Goal: Task Accomplishment & Management: Manage account settings

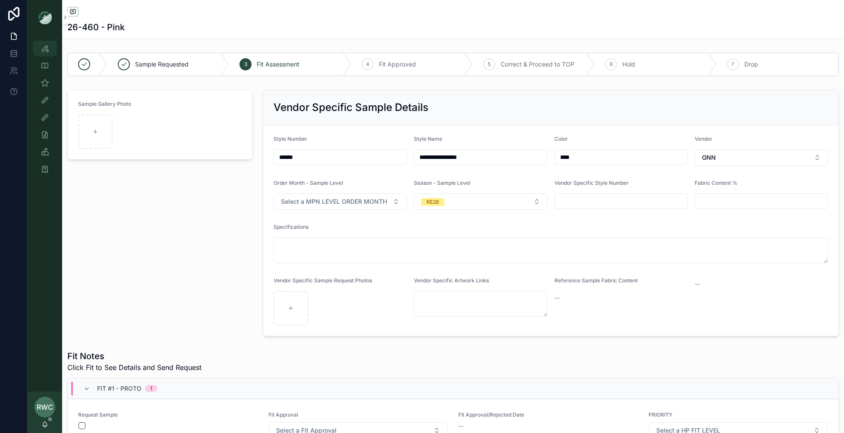
scroll to position [2239, 0]
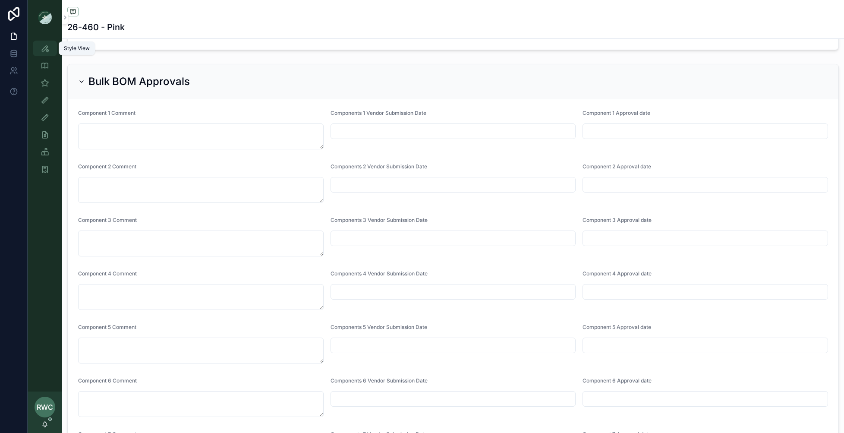
click at [47, 48] on icon "scrollable content" at bounding box center [45, 48] width 9 height 9
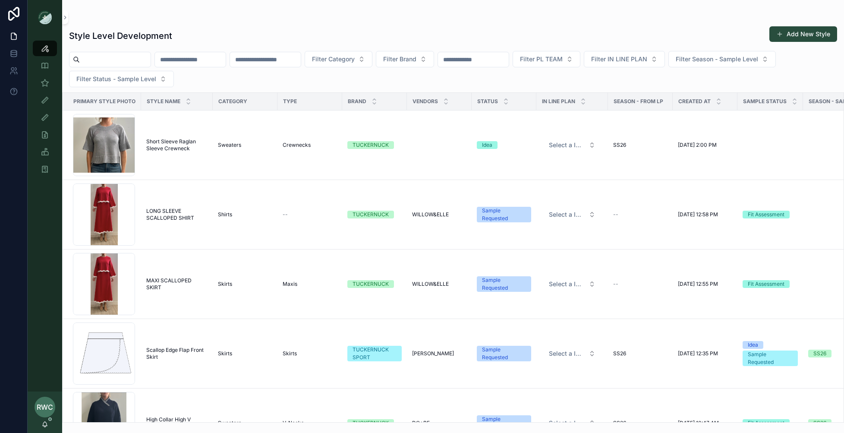
click at [194, 62] on input "scrollable content" at bounding box center [190, 60] width 71 height 12
type input "******"
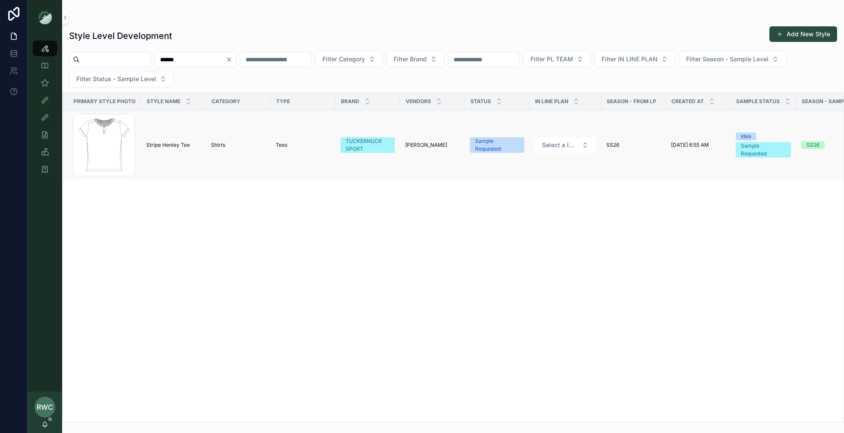
click at [173, 151] on td "Stripe Henley Tee Stripe Henley Tee" at bounding box center [173, 146] width 65 height 70
click at [118, 147] on div "Screenshot-2025-09-04-at-9.54.41-AM .png" at bounding box center [104, 145] width 62 height 62
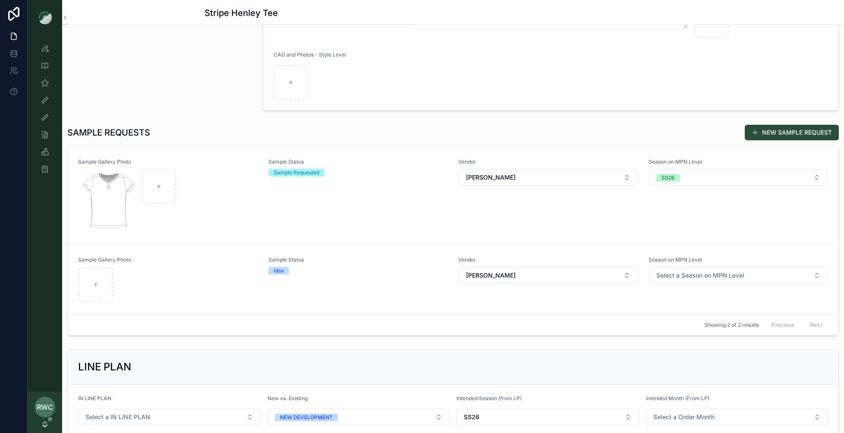
scroll to position [173, 0]
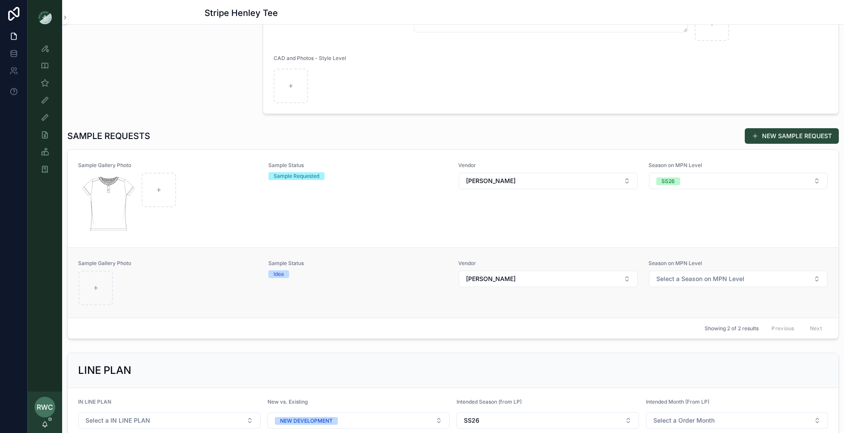
click at [407, 291] on div "Sample Status Idea" at bounding box center [359, 283] width 180 height 46
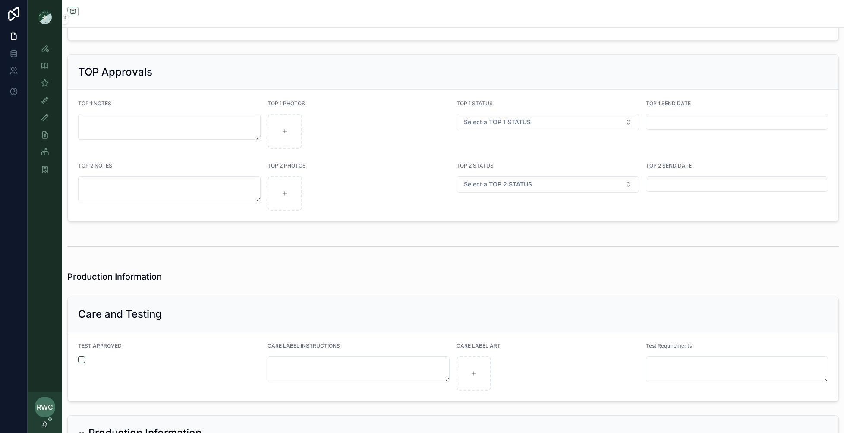
scroll to position [2144, 0]
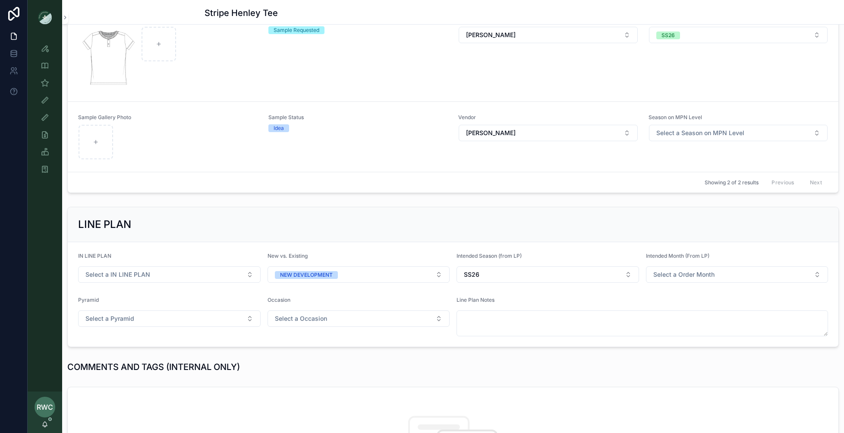
scroll to position [151, 0]
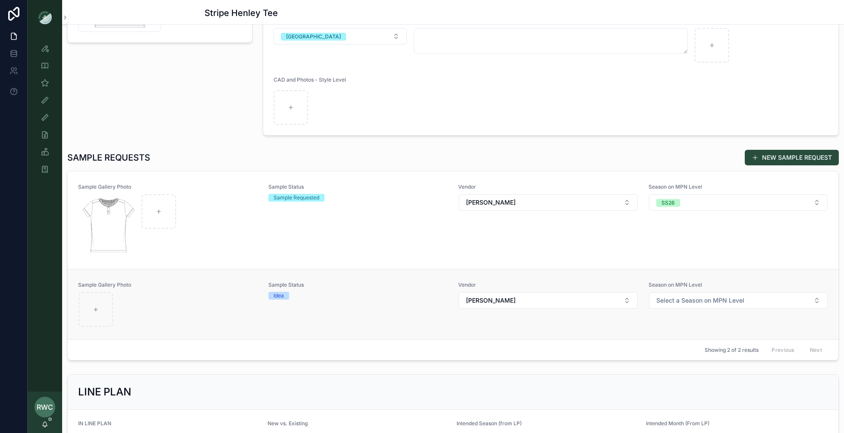
click at [226, 314] on div "scrollable content" at bounding box center [168, 309] width 179 height 35
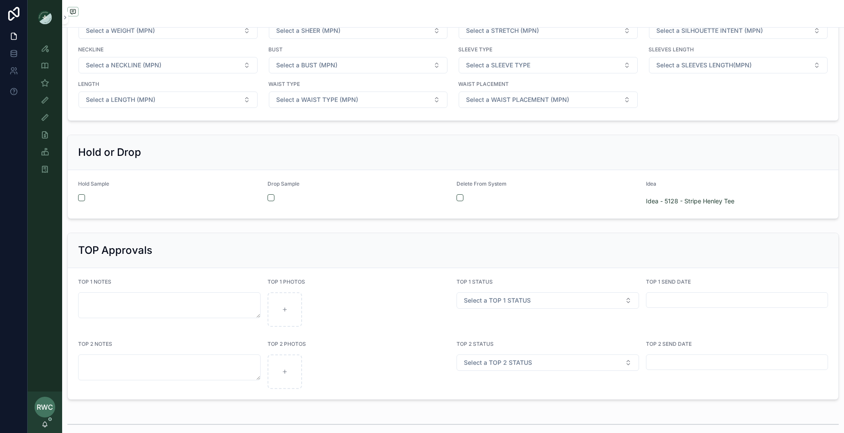
scroll to position [1456, 0]
click at [270, 195] on button "scrollable content" at bounding box center [271, 198] width 7 height 7
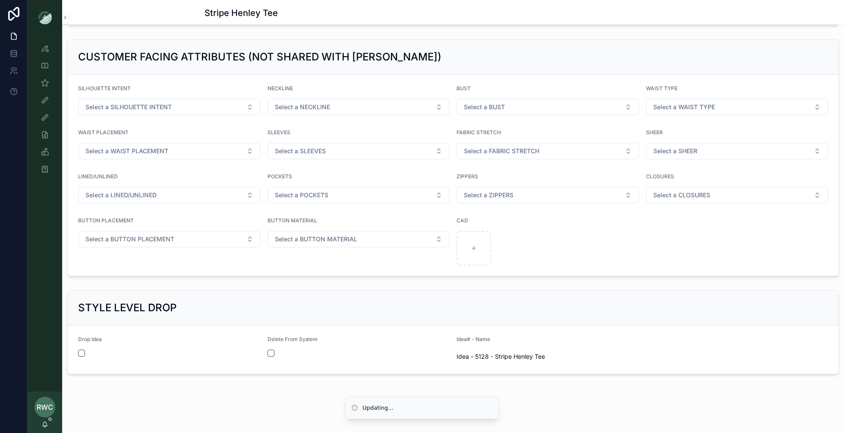
scroll to position [890, 0]
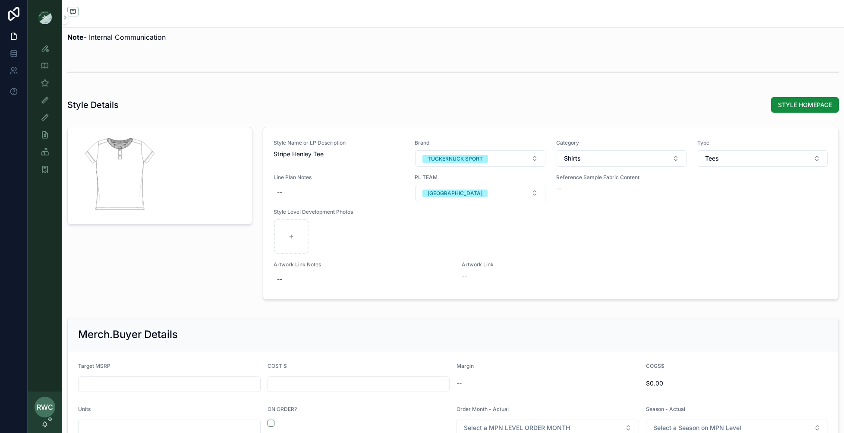
scroll to position [1456, 0]
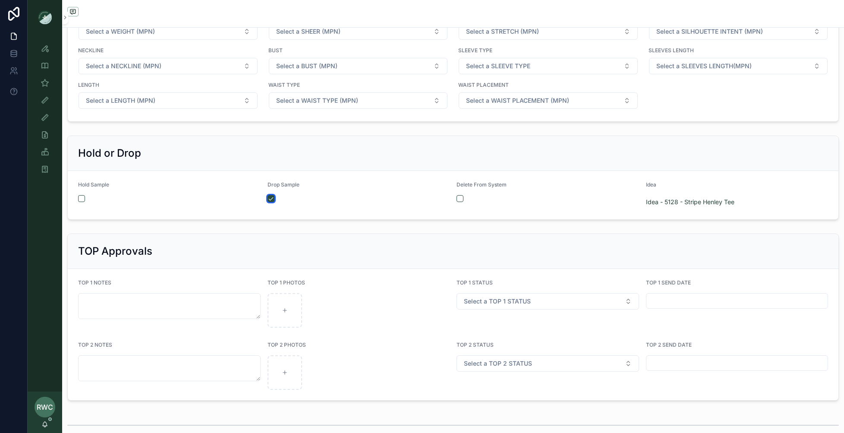
click at [270, 195] on button "scrollable content" at bounding box center [271, 198] width 7 height 7
click at [460, 195] on button "scrollable content" at bounding box center [460, 198] width 7 height 7
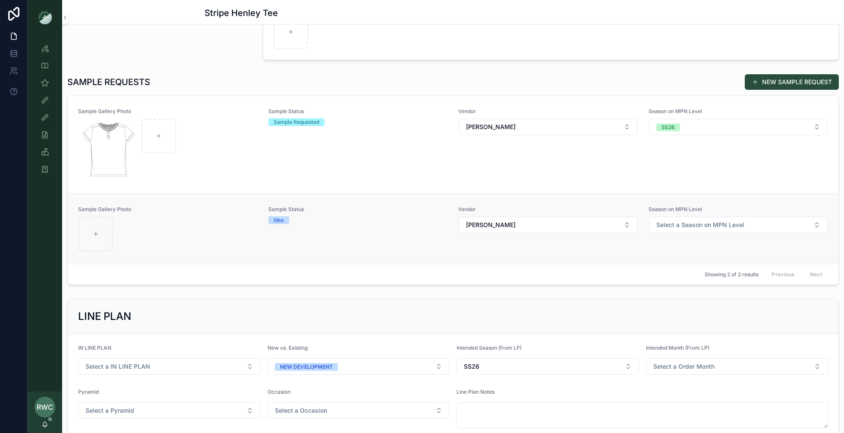
scroll to position [207, 0]
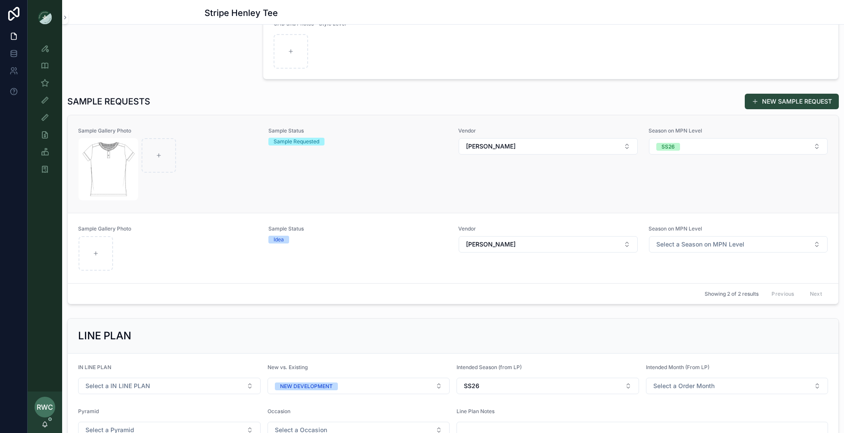
click at [313, 170] on div "Sample Status Sample Requested" at bounding box center [359, 163] width 180 height 73
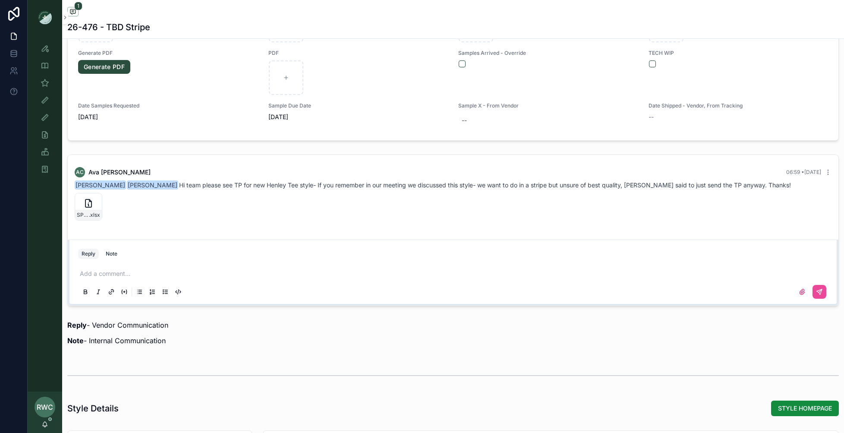
scroll to position [537, 0]
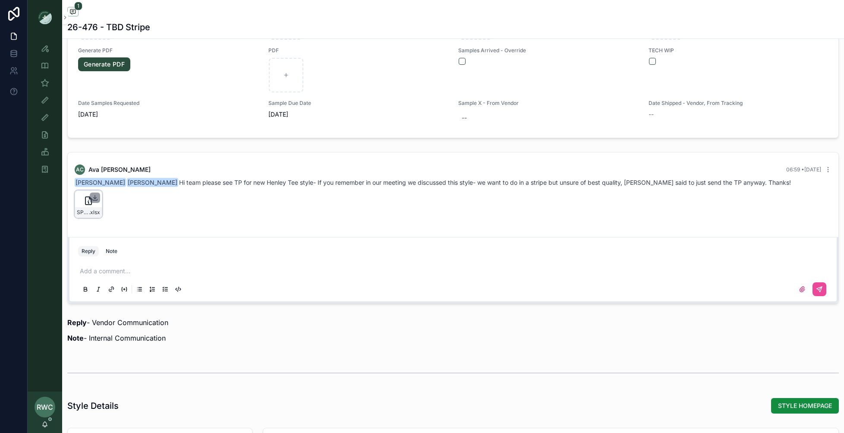
click at [96, 194] on icon "scrollable content" at bounding box center [95, 197] width 7 height 7
